Goal: Navigation & Orientation: Find specific page/section

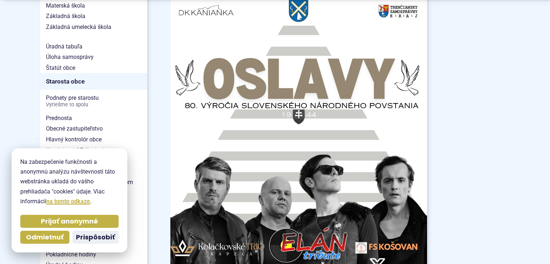
scroll to position [609, 0]
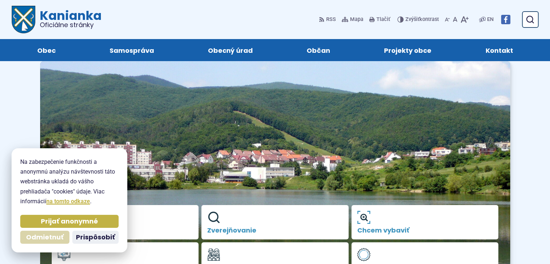
click at [62, 237] on span "Odmietnuť" at bounding box center [45, 237] width 38 height 8
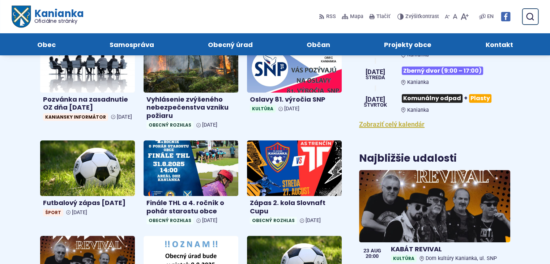
scroll to position [242, 0]
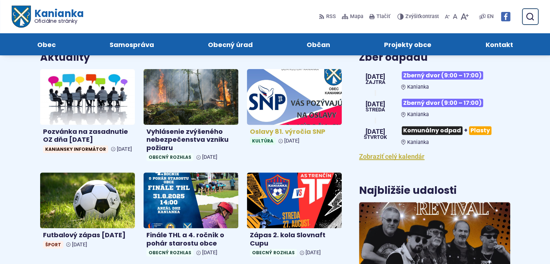
click at [298, 119] on img at bounding box center [294, 97] width 109 height 64
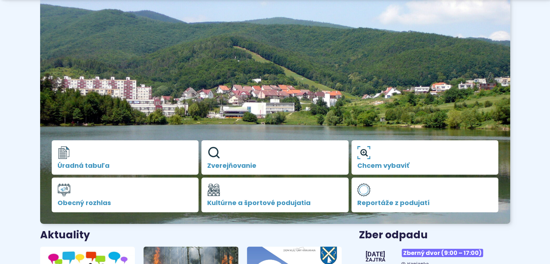
scroll to position [65, 0]
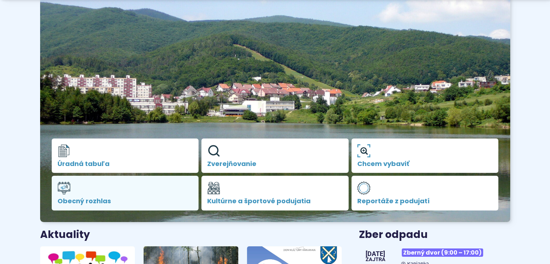
click at [151, 203] on span "Obecný rozhlas" at bounding box center [126, 201] width 136 height 7
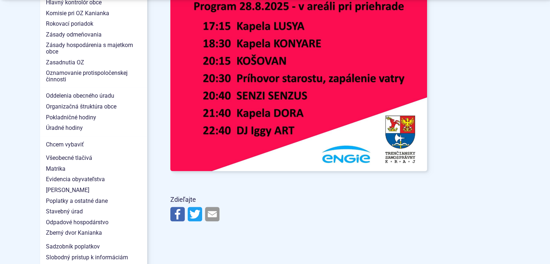
scroll to position [592, 0]
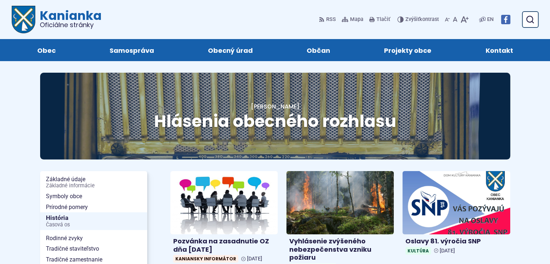
click at [185, 151] on div "Hlásenia obecného rozhlasu Hlavná stránka Hlásenia obecného rozhlasu" at bounding box center [275, 116] width 470 height 86
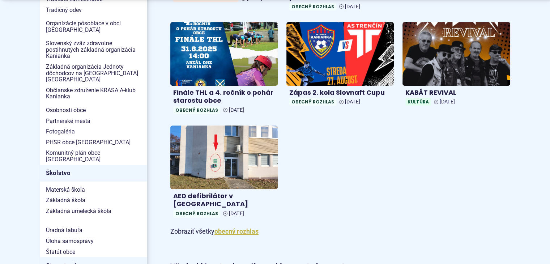
scroll to position [261, 0]
